Goal: Information Seeking & Learning: Learn about a topic

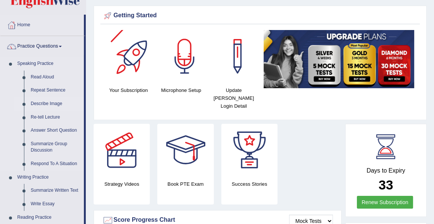
scroll to position [22, 0]
click at [42, 102] on link "Describe Image" at bounding box center [55, 103] width 57 height 13
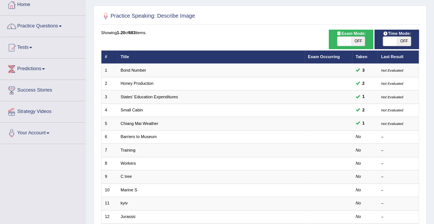
scroll to position [43, 0]
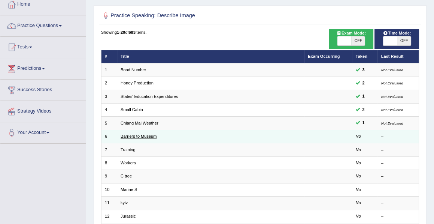
click at [130, 135] on link "Barriers to Museum" at bounding box center [139, 136] width 36 height 4
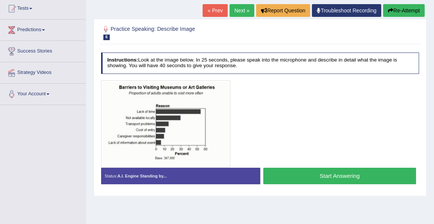
scroll to position [82, 0]
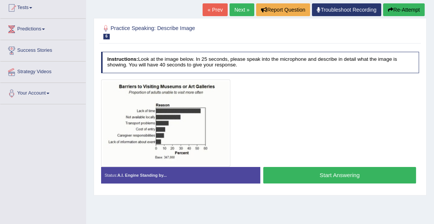
click at [329, 174] on button "Start Answering" at bounding box center [339, 175] width 153 height 16
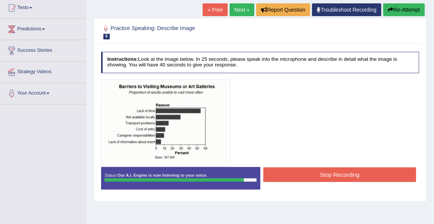
click at [330, 174] on button "Stop Recording" at bounding box center [339, 174] width 153 height 15
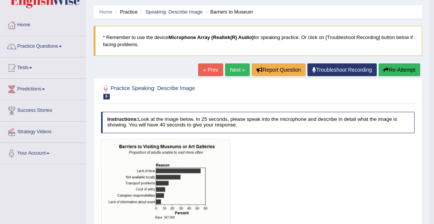
scroll to position [22, 0]
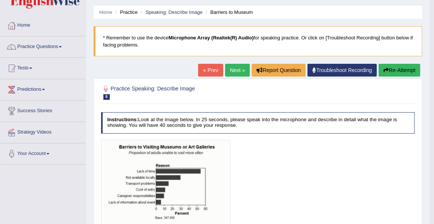
click at [395, 72] on button "Re-Attempt" at bounding box center [400, 70] width 42 height 13
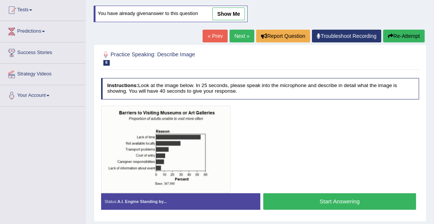
scroll to position [81, 0]
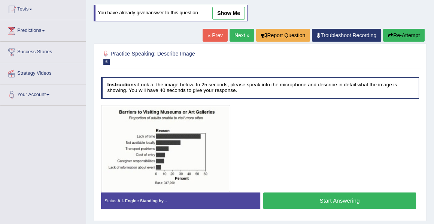
click at [333, 198] on button "Start Answering" at bounding box center [339, 200] width 153 height 16
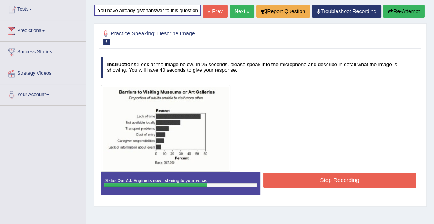
click at [338, 187] on button "Stop Recording" at bounding box center [339, 179] width 153 height 15
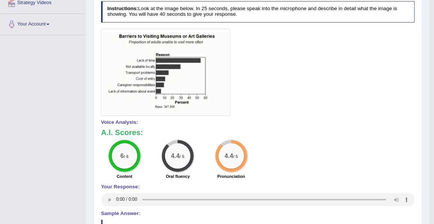
scroll to position [0, 0]
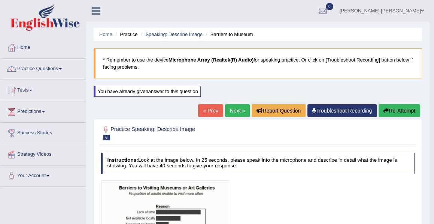
click at [233, 113] on link "Next »" at bounding box center [237, 110] width 25 height 13
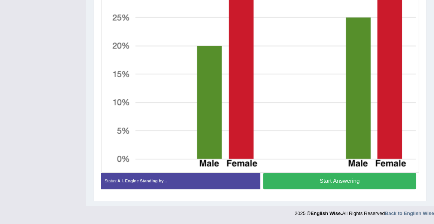
scroll to position [281, 0]
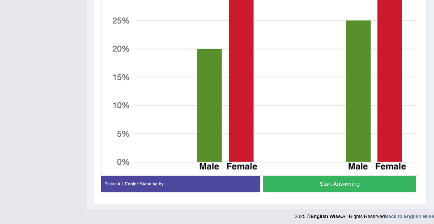
click at [322, 184] on button "Start Answering" at bounding box center [339, 184] width 153 height 16
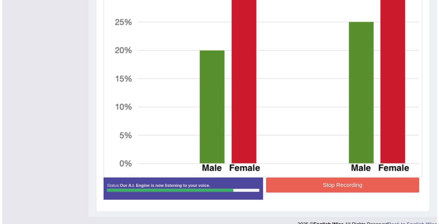
scroll to position [290, 0]
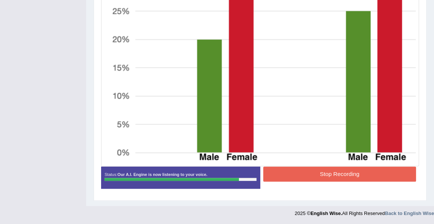
click at [340, 172] on button "Stop Recording" at bounding box center [339, 173] width 153 height 15
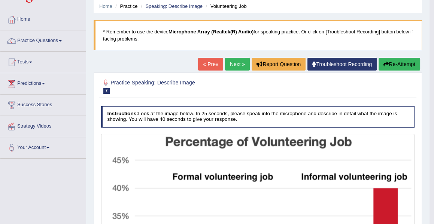
scroll to position [8, 0]
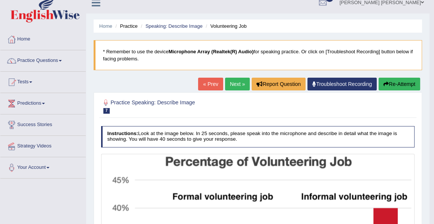
click at [232, 83] on link "Next »" at bounding box center [237, 84] width 25 height 13
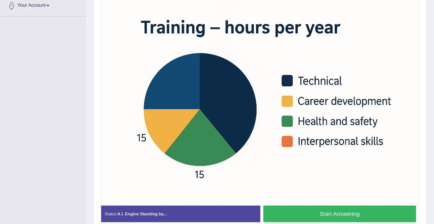
scroll to position [171, 0]
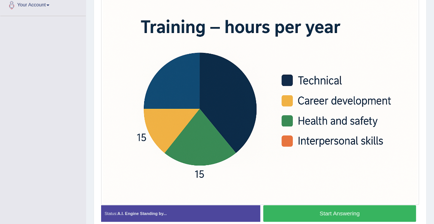
click at [260, 157] on img at bounding box center [260, 98] width 315 height 210
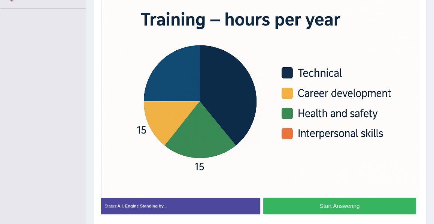
scroll to position [177, 0]
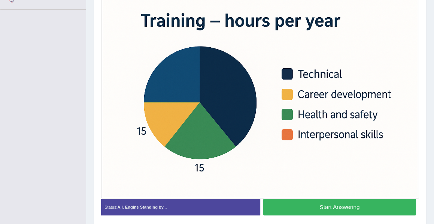
click at [334, 208] on button "Start Answering" at bounding box center [339, 207] width 153 height 16
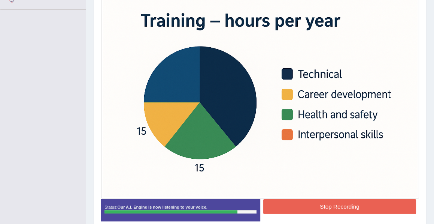
click at [336, 207] on button "Stop Recording" at bounding box center [339, 206] width 153 height 15
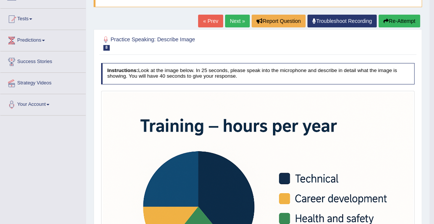
scroll to position [58, 0]
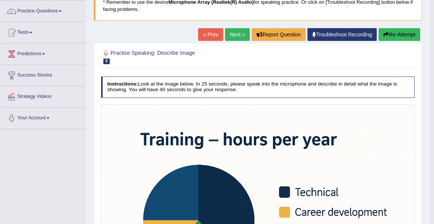
click at [391, 37] on button "Re-Attempt" at bounding box center [400, 34] width 42 height 13
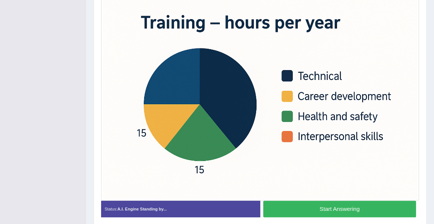
scroll to position [200, 0]
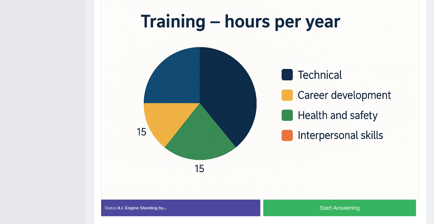
click at [329, 205] on button "Start Answering" at bounding box center [339, 207] width 153 height 16
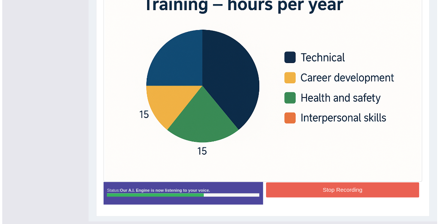
scroll to position [203, 0]
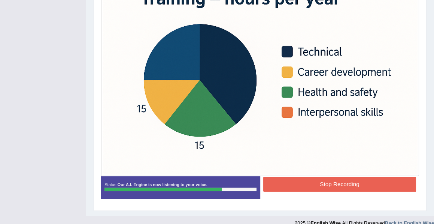
click at [330, 191] on button "Stop Recording" at bounding box center [339, 184] width 153 height 15
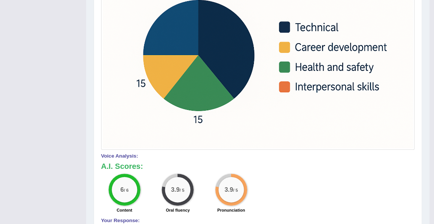
scroll to position [241, 0]
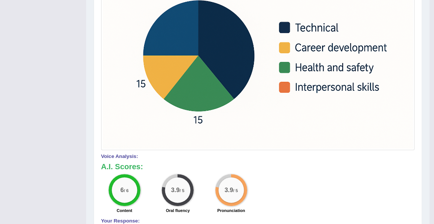
click at [192, 35] on img at bounding box center [258, 45] width 311 height 207
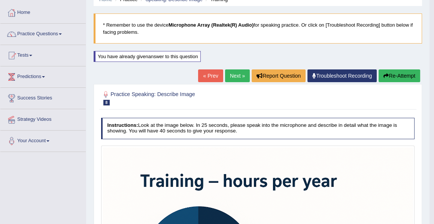
scroll to position [34, 0]
click at [396, 76] on button "Re-Attempt" at bounding box center [400, 76] width 42 height 13
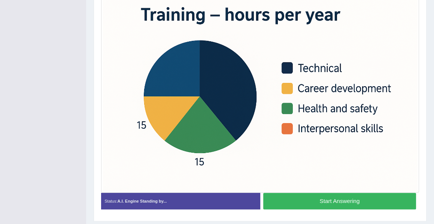
scroll to position [208, 0]
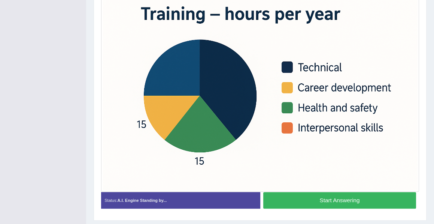
click at [329, 201] on button "Start Answering" at bounding box center [339, 200] width 153 height 16
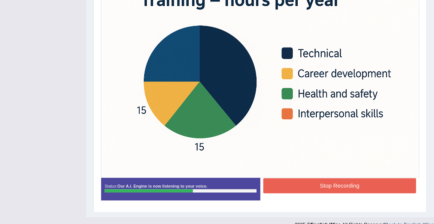
click at [331, 193] on button "Stop Recording" at bounding box center [339, 185] width 153 height 15
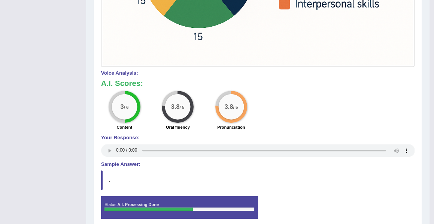
scroll to position [353, 0]
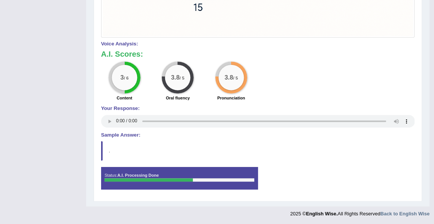
click at [277, 174] on div "Status: A.I. Processing Done Start Answering Stop Recording" at bounding box center [258, 181] width 314 height 29
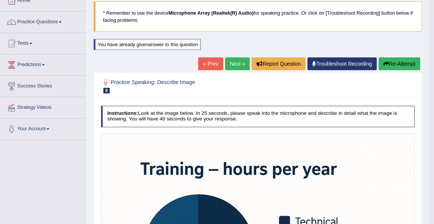
scroll to position [46, 0]
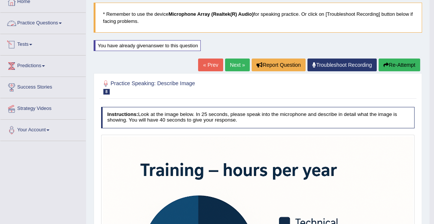
click at [54, 20] on link "Practice Questions" at bounding box center [42, 22] width 85 height 19
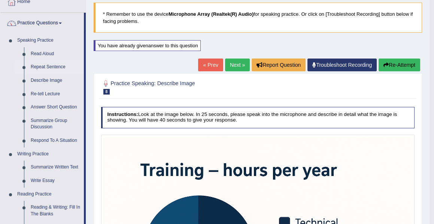
click at [57, 67] on link "Repeat Sentence" at bounding box center [55, 66] width 57 height 13
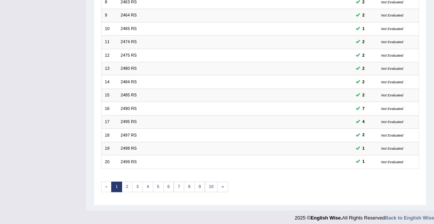
scroll to position [203, 0]
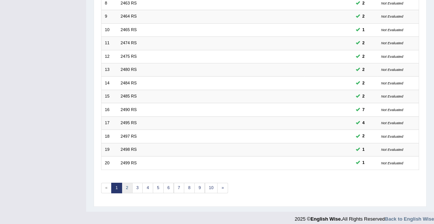
click at [126, 183] on link "2" at bounding box center [127, 188] width 11 height 10
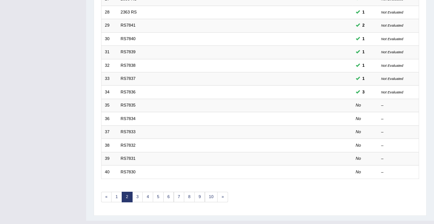
scroll to position [196, 0]
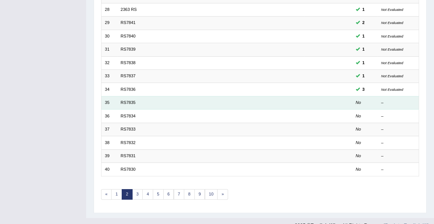
click at [296, 96] on td "RS7835" at bounding box center [210, 102] width 187 height 13
click at [142, 98] on td "RS7835" at bounding box center [210, 102] width 187 height 13
click at [132, 100] on link "RS7835" at bounding box center [128, 102] width 15 height 4
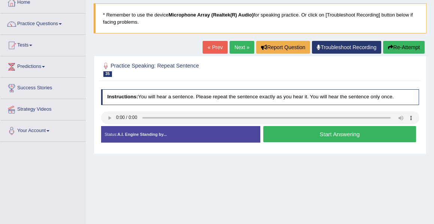
scroll to position [46, 0]
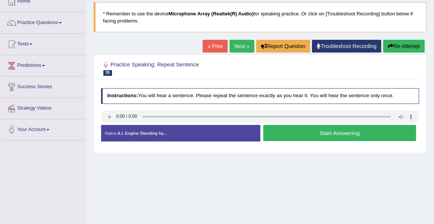
click at [329, 132] on button "Start Answering" at bounding box center [339, 133] width 153 height 16
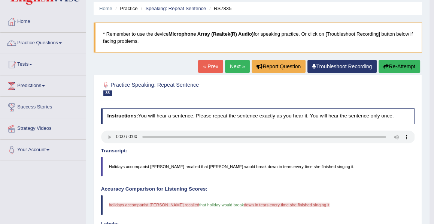
scroll to position [0, 0]
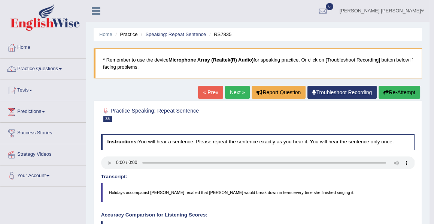
click at [395, 89] on button "Re-Attempt" at bounding box center [400, 92] width 42 height 13
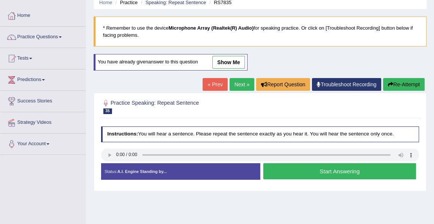
scroll to position [34, 0]
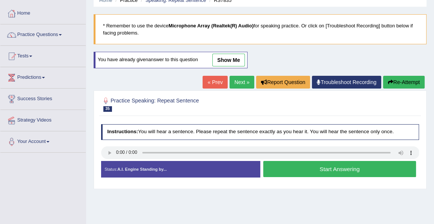
click at [236, 81] on link "Next »" at bounding box center [242, 82] width 25 height 13
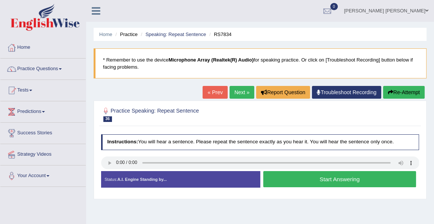
click at [238, 93] on link "Next »" at bounding box center [242, 92] width 25 height 13
click at [329, 180] on button "Start Answering" at bounding box center [339, 179] width 153 height 16
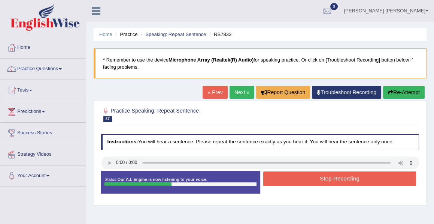
click at [329, 180] on button "Stop Recording" at bounding box center [339, 178] width 153 height 15
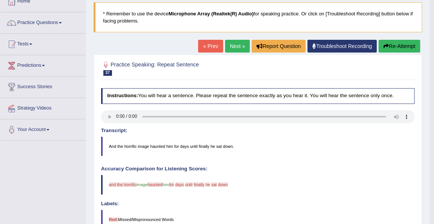
scroll to position [44, 0]
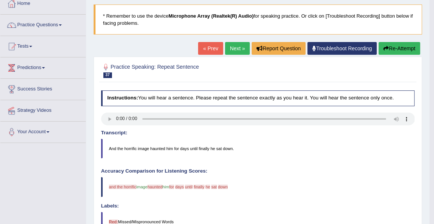
click at [400, 49] on button "Re-Attempt" at bounding box center [400, 48] width 42 height 13
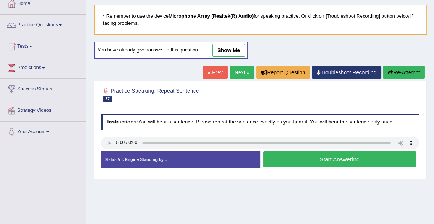
click at [330, 160] on button "Start Answering" at bounding box center [339, 159] width 153 height 16
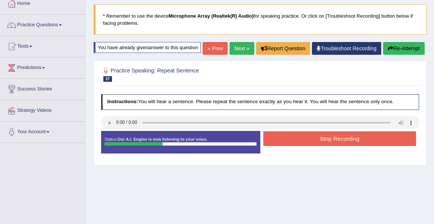
click at [331, 146] on button "Stop Recording" at bounding box center [339, 138] width 153 height 15
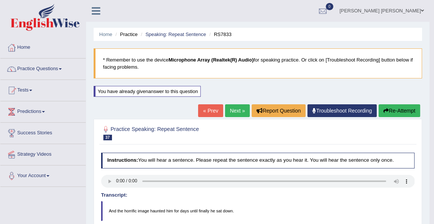
click at [238, 112] on link "Next »" at bounding box center [237, 110] width 25 height 13
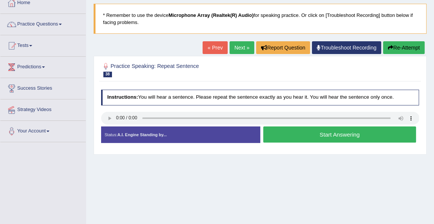
scroll to position [48, 0]
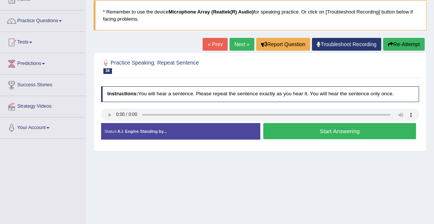
click at [337, 129] on button "Start Answering" at bounding box center [339, 131] width 153 height 16
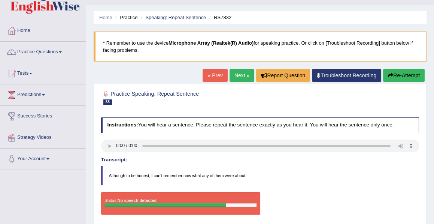
scroll to position [0, 0]
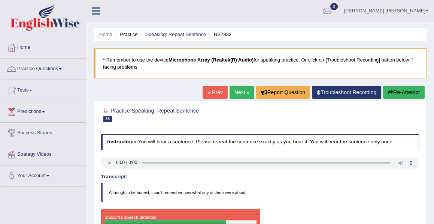
click at [399, 90] on button "Re-Attempt" at bounding box center [404, 92] width 42 height 13
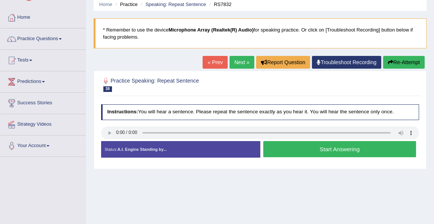
scroll to position [30, 0]
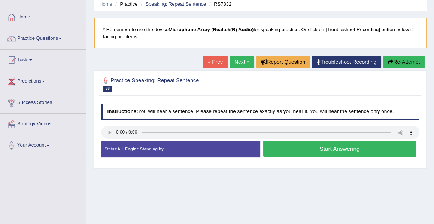
click at [331, 147] on button "Start Answering" at bounding box center [339, 149] width 153 height 16
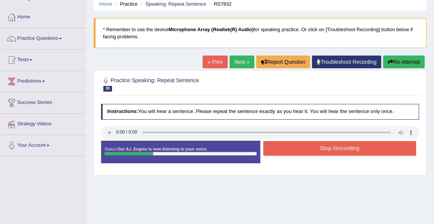
click at [331, 147] on button "Stop Recording" at bounding box center [339, 148] width 153 height 15
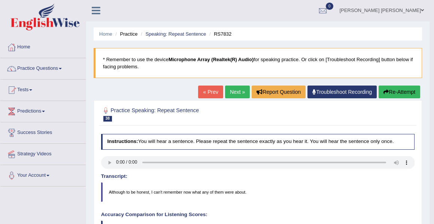
scroll to position [0, 0]
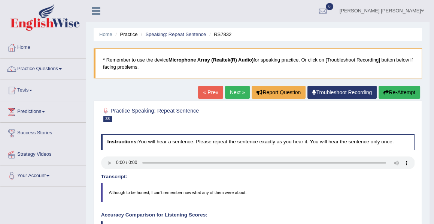
click at [238, 94] on link "Next »" at bounding box center [237, 92] width 25 height 13
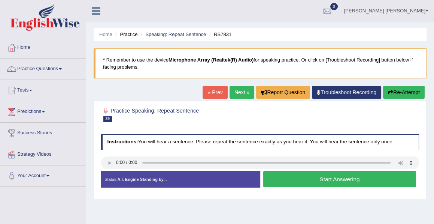
click at [330, 178] on button "Start Answering" at bounding box center [339, 179] width 153 height 16
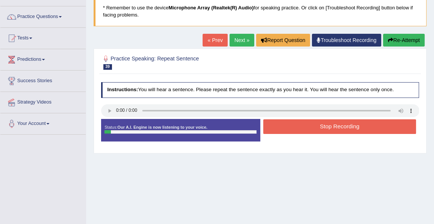
scroll to position [53, 0]
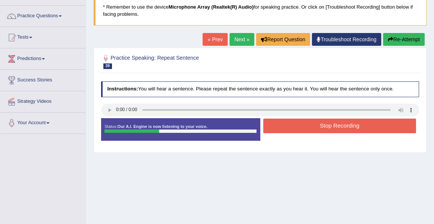
click at [325, 126] on button "Stop Recording" at bounding box center [339, 125] width 153 height 15
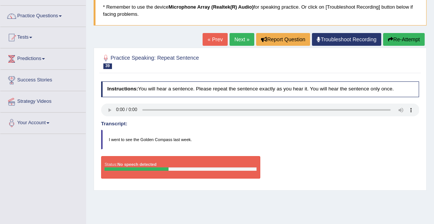
click at [397, 37] on button "Re-Attempt" at bounding box center [404, 39] width 42 height 13
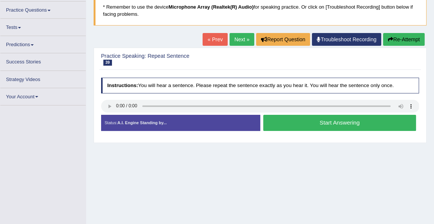
scroll to position [53, 0]
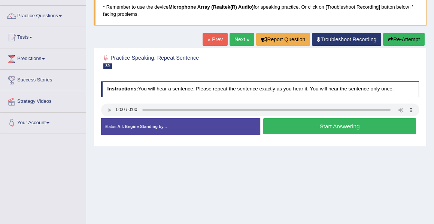
click at [334, 126] on button "Start Answering" at bounding box center [339, 126] width 153 height 16
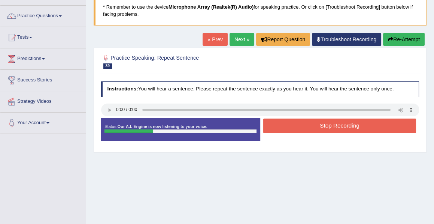
click at [334, 126] on button "Stop Recording" at bounding box center [339, 125] width 153 height 15
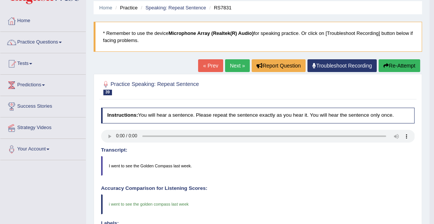
scroll to position [0, 0]
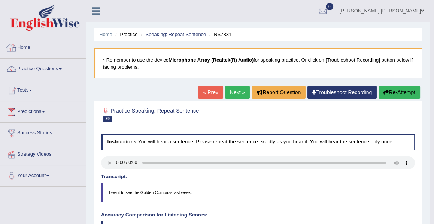
click at [27, 48] on link "Home" at bounding box center [42, 46] width 85 height 19
